Goal: Transaction & Acquisition: Purchase product/service

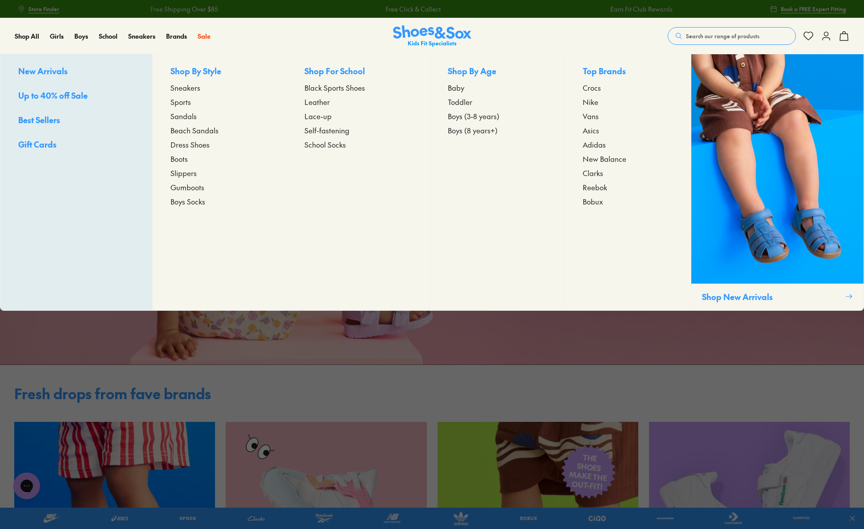
click at [478, 130] on span "Boys (8 years+)" at bounding box center [473, 130] width 50 height 11
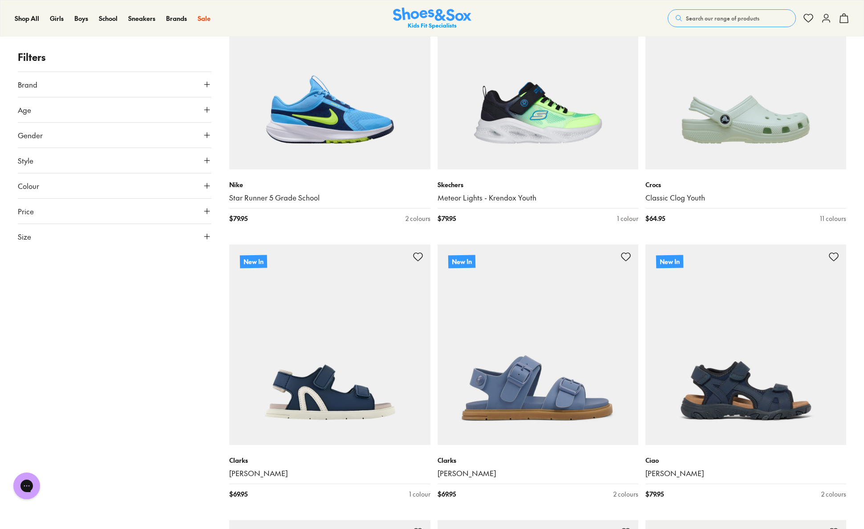
click at [209, 162] on icon at bounding box center [206, 160] width 9 height 9
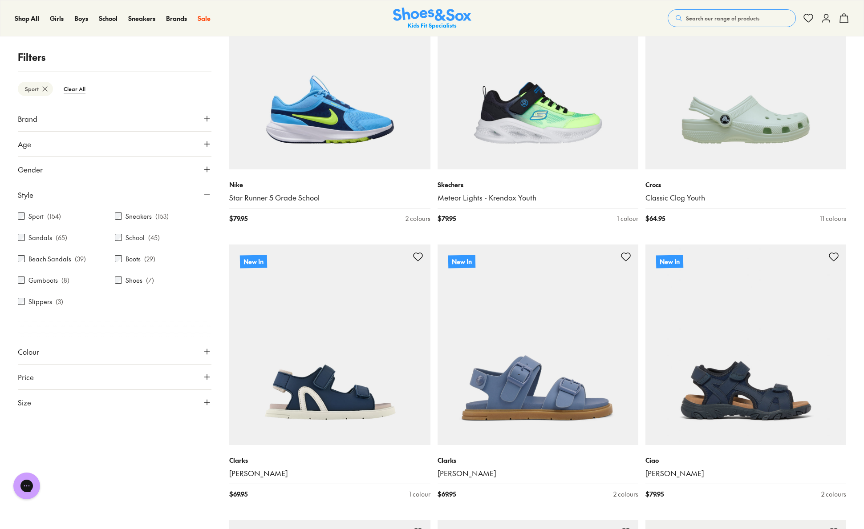
scroll to position [117, 0]
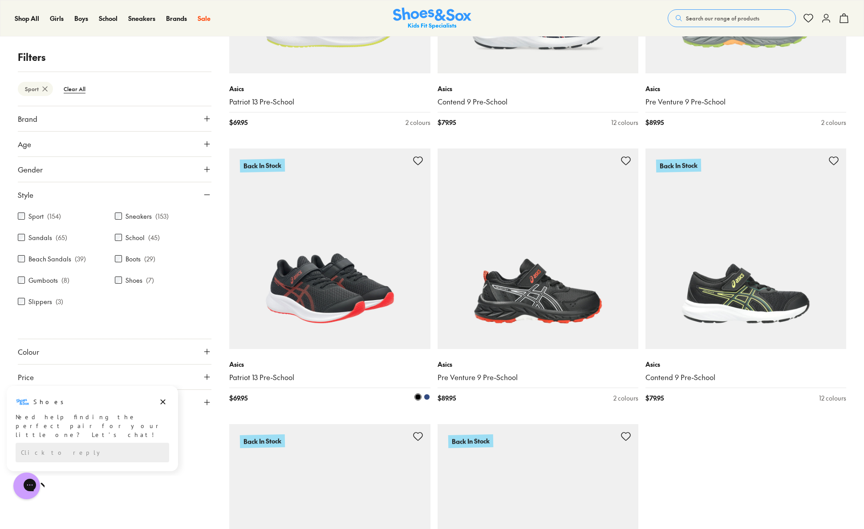
scroll to position [2554, 0]
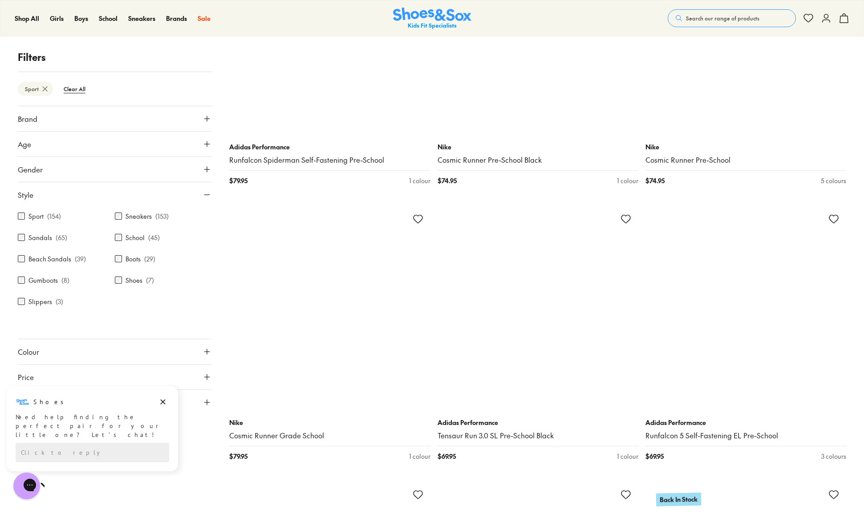
scroll to position [4389, 0]
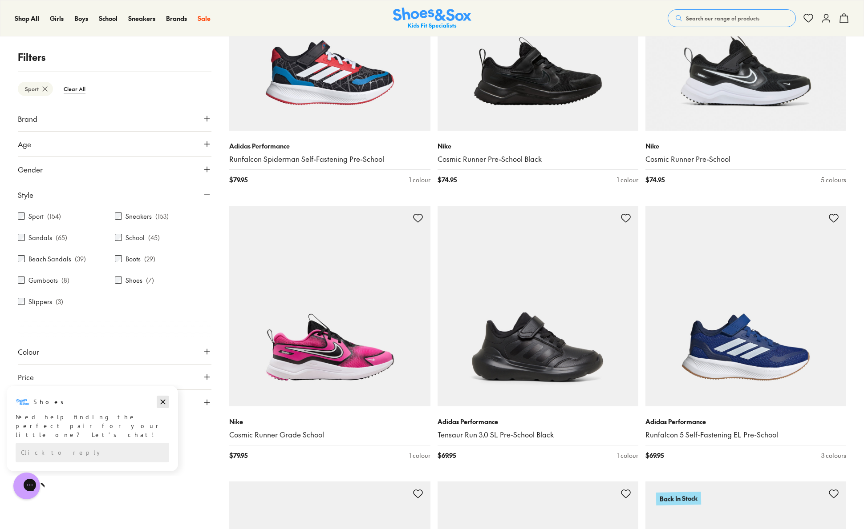
click at [164, 403] on icon "Dismiss campaign" at bounding box center [163, 402] width 5 height 5
click at [205, 404] on icon at bounding box center [206, 402] width 9 height 9
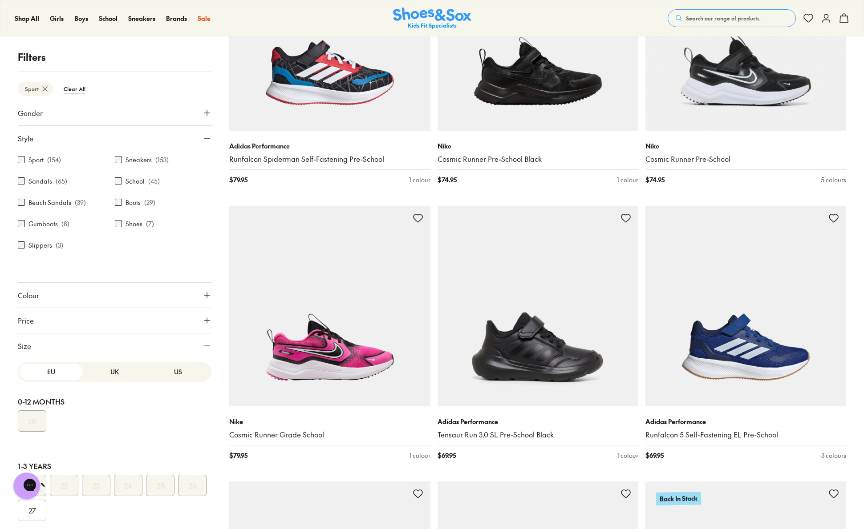
scroll to position [57, 0]
click at [116, 371] on button "UK" at bounding box center [114, 372] width 63 height 16
click at [50, 376] on button "EU" at bounding box center [51, 372] width 63 height 16
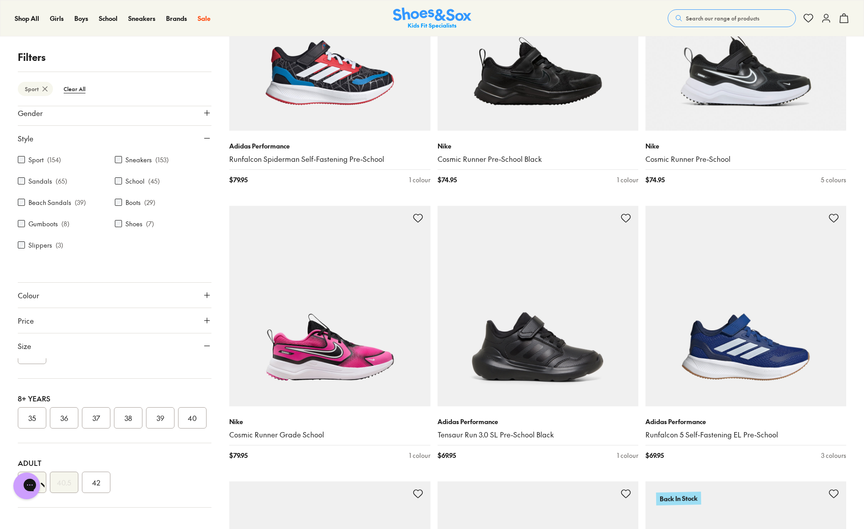
scroll to position [271, 0]
click at [101, 486] on button "42" at bounding box center [96, 482] width 28 height 21
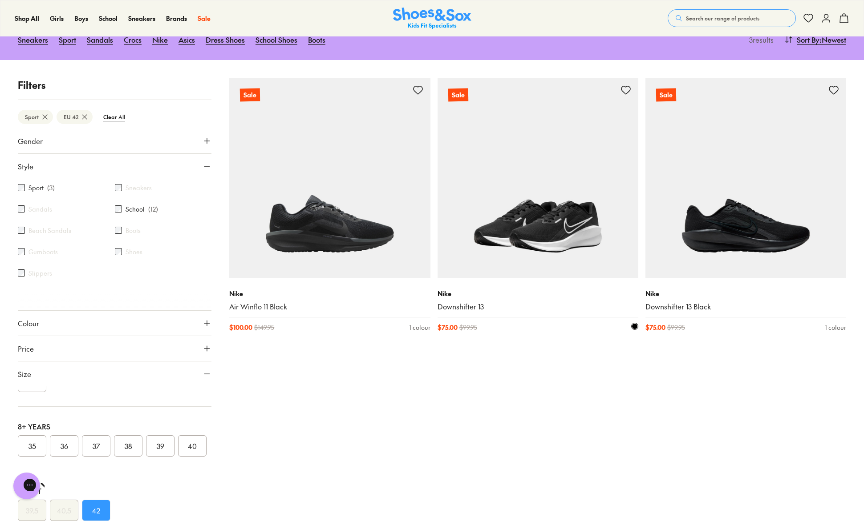
scroll to position [62, 0]
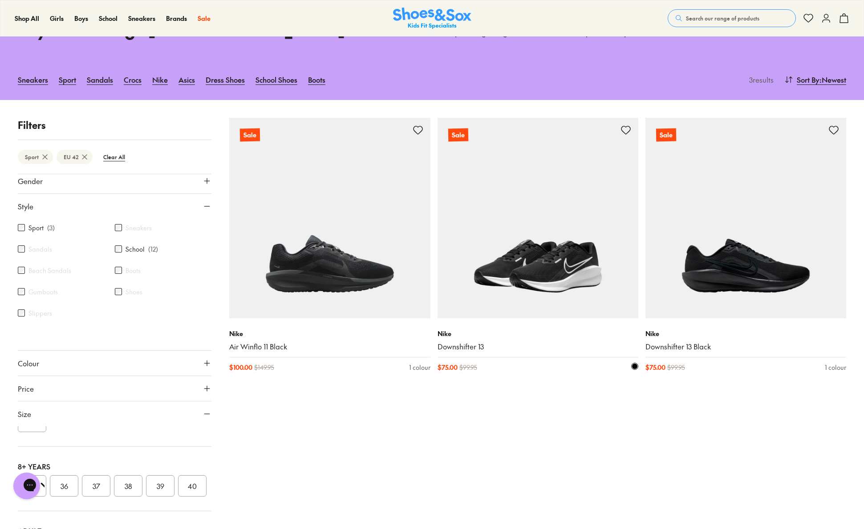
click at [575, 236] on img at bounding box center [537, 218] width 201 height 201
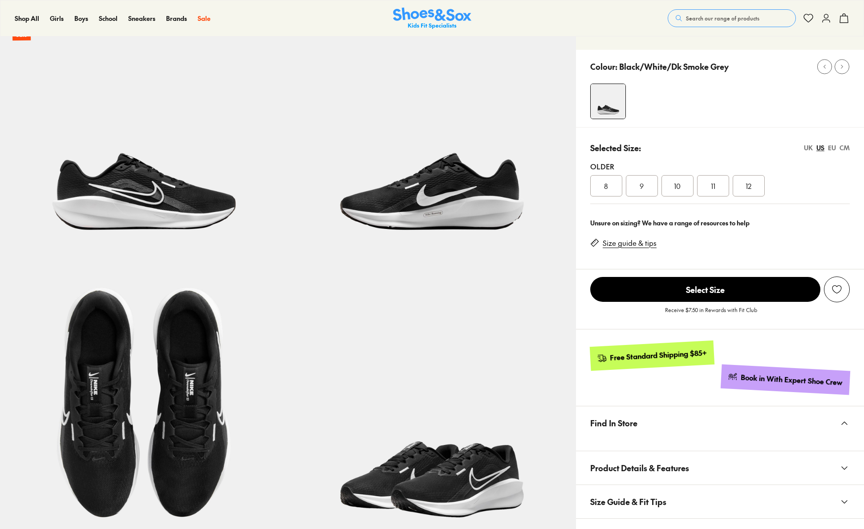
select select "*"
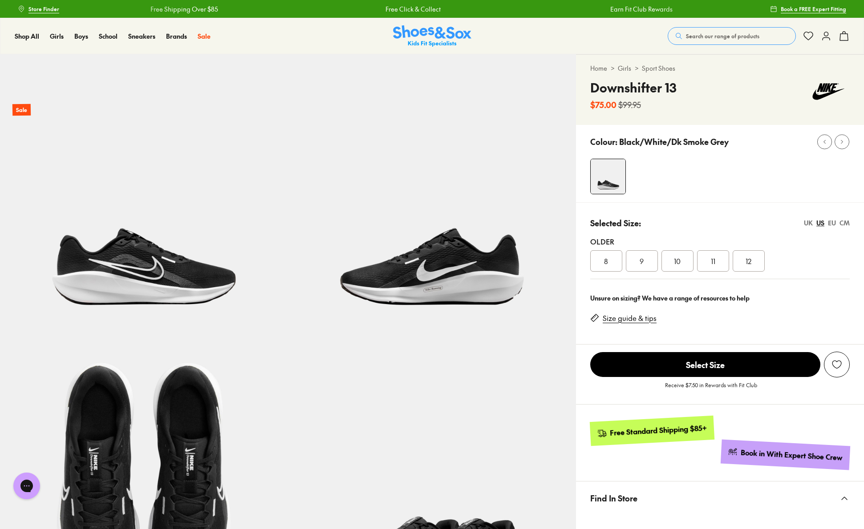
click at [757, 254] on div "12" at bounding box center [748, 260] width 32 height 21
